Goal: Find specific page/section: Find specific page/section

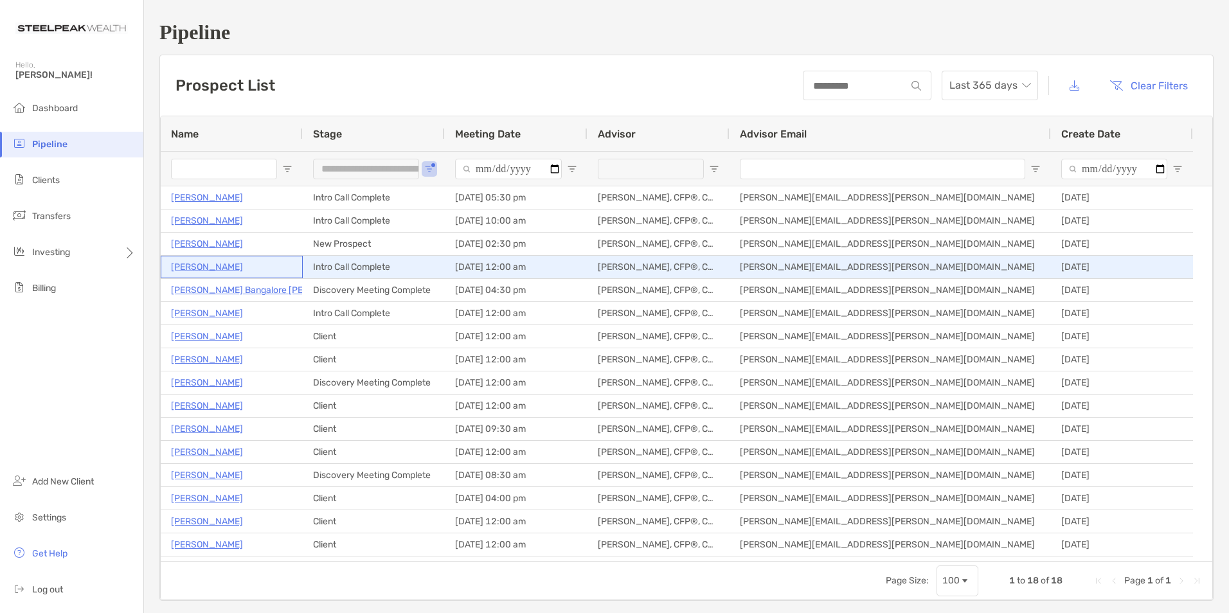
click at [212, 266] on p "[PERSON_NAME]" at bounding box center [207, 267] width 72 height 16
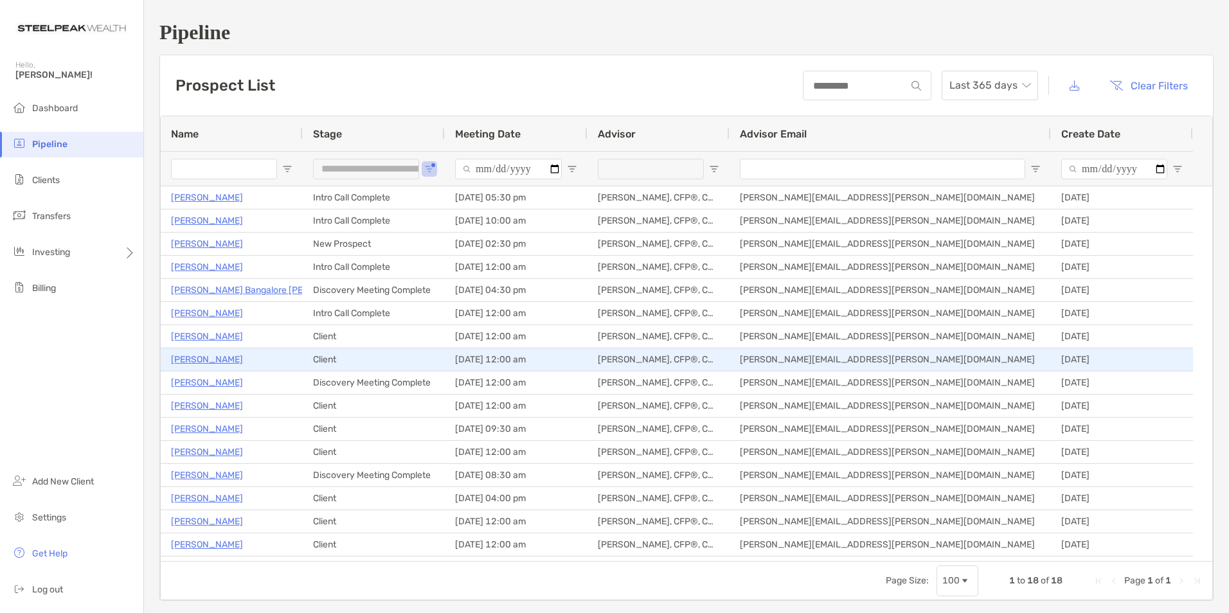
click at [204, 364] on p "[PERSON_NAME]" at bounding box center [207, 360] width 72 height 16
